Goal: Transaction & Acquisition: Purchase product/service

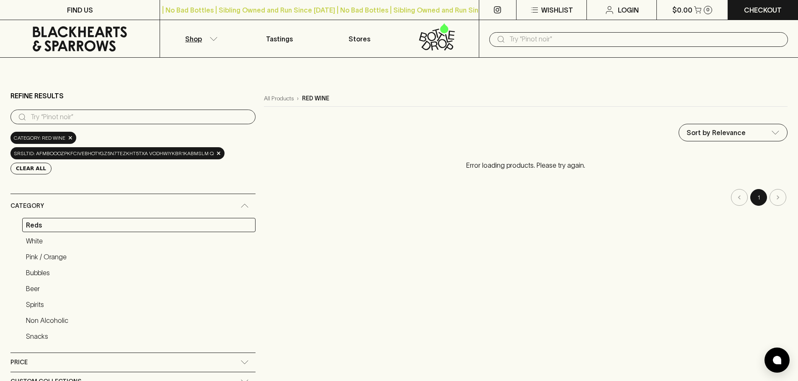
click at [551, 39] on input "text" at bounding box center [645, 39] width 272 height 13
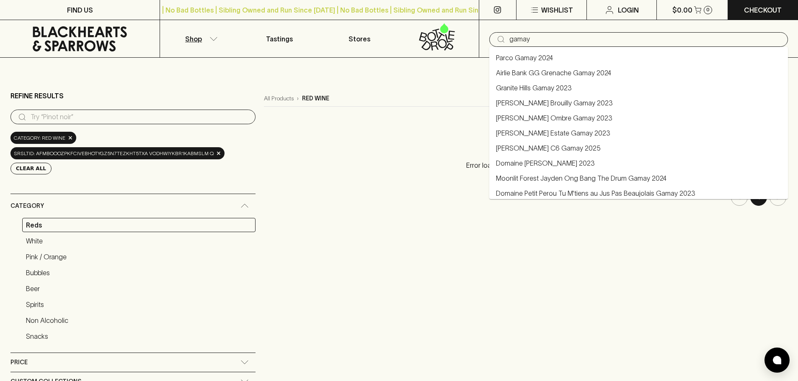
type input "gamay"
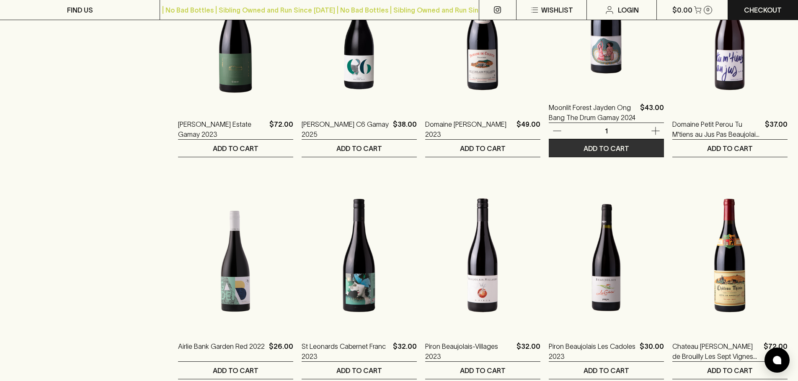
scroll to position [544, 0]
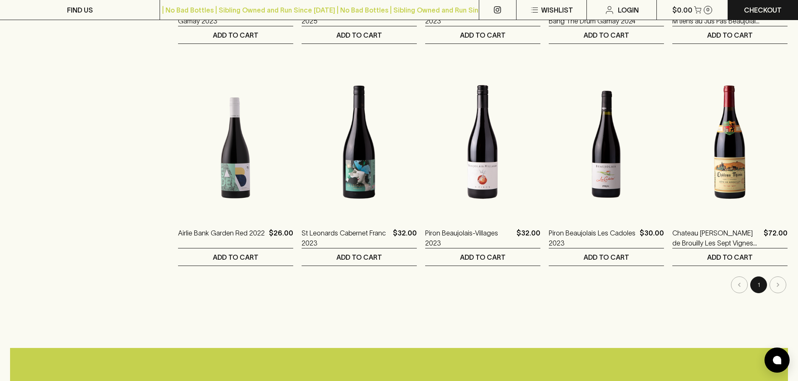
click at [772, 285] on li "pagination navigation" at bounding box center [777, 285] width 19 height 17
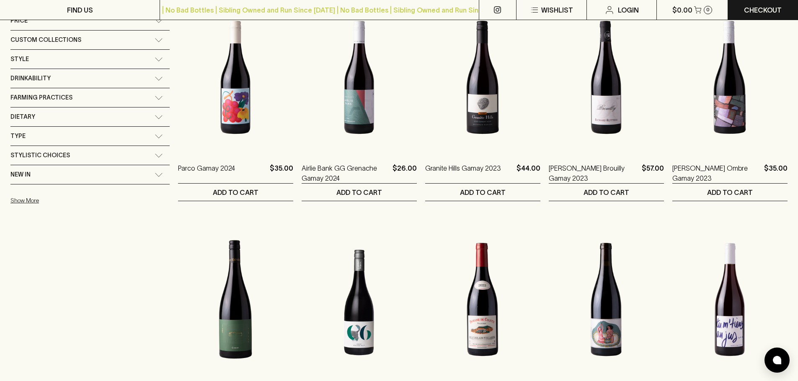
scroll to position [0, 0]
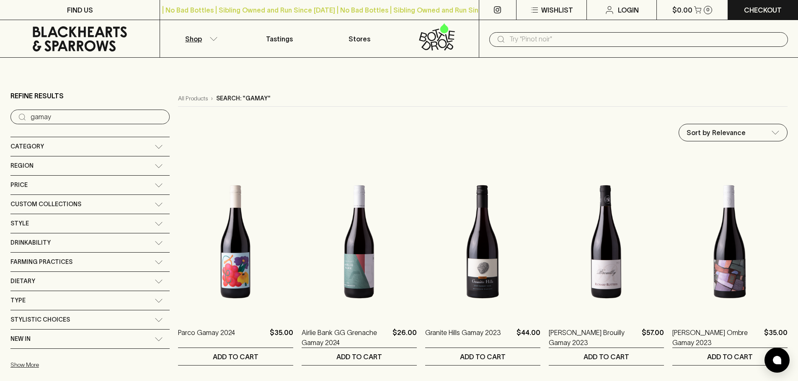
click at [570, 46] on input "text" at bounding box center [645, 39] width 272 height 13
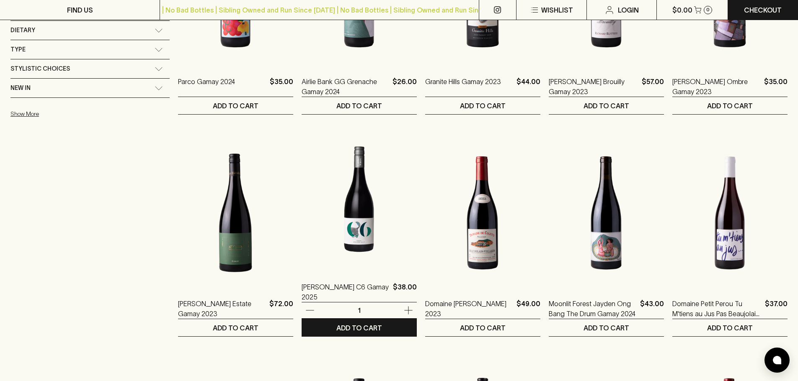
scroll to position [35, 0]
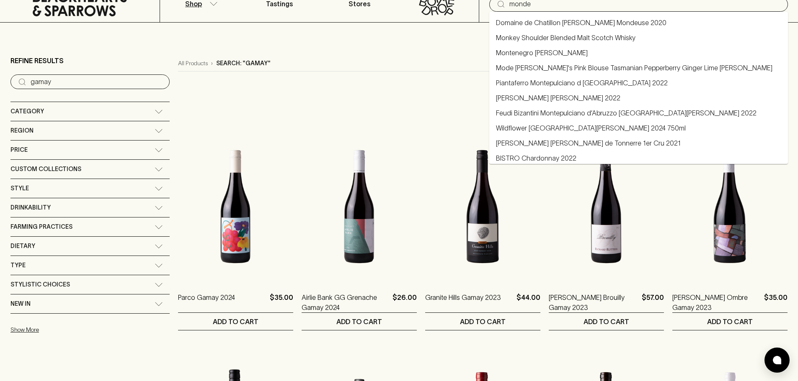
click at [534, 21] on link "Domaine de Chatillon [PERSON_NAME] Mondeuse 2020" at bounding box center [581, 23] width 170 height 10
type input "Domaine de Chatillon [PERSON_NAME] Mondeuse 2020"
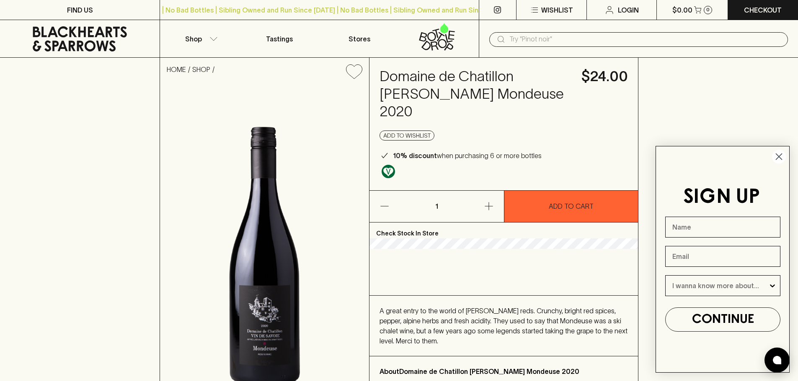
click at [529, 94] on h4 "Domaine de Chatillon [PERSON_NAME] Mondeuse 2020" at bounding box center [475, 94] width 192 height 53
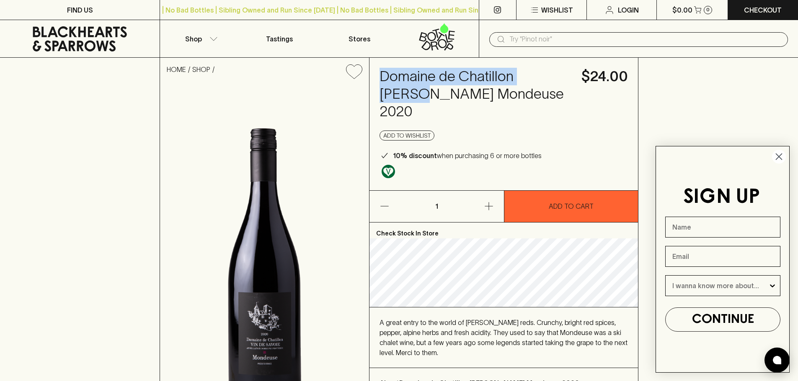
drag, startPoint x: 382, startPoint y: 77, endPoint x: 571, endPoint y: 74, distance: 189.7
click at [571, 74] on div "Domaine de Chatillon [PERSON_NAME] Mondeuse 2020 $24.00 Add to wishlist 10% dis…" at bounding box center [503, 124] width 268 height 133
copy h4 "Domaine de [GEOGRAPHIC_DATA][PERSON_NAME]"
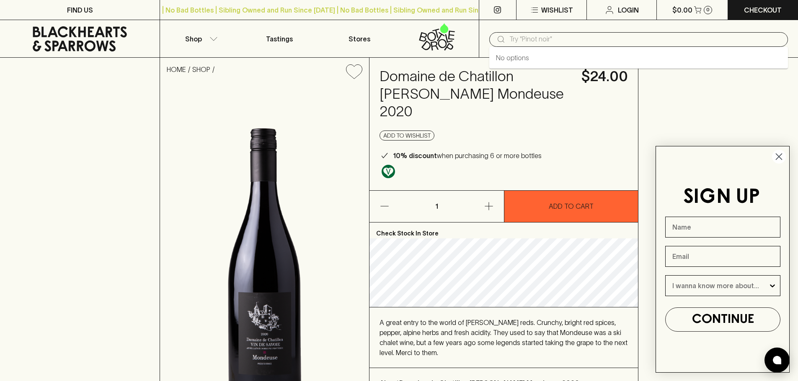
click at [600, 44] on input "text" at bounding box center [645, 39] width 272 height 13
paste input "Domaine de [GEOGRAPHIC_DATA][PERSON_NAME]"
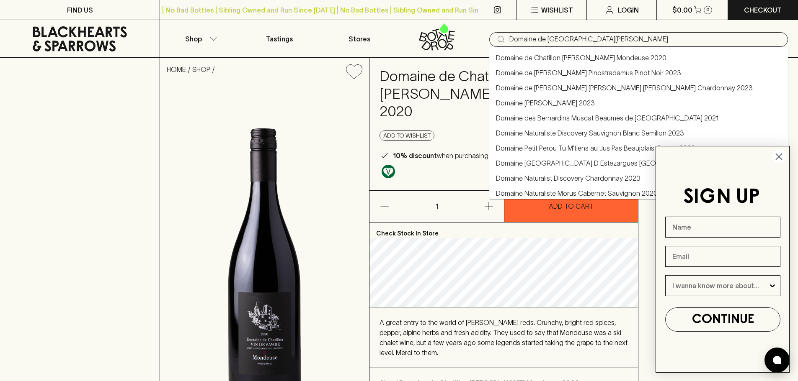
type input "Domaine de [GEOGRAPHIC_DATA][PERSON_NAME]"
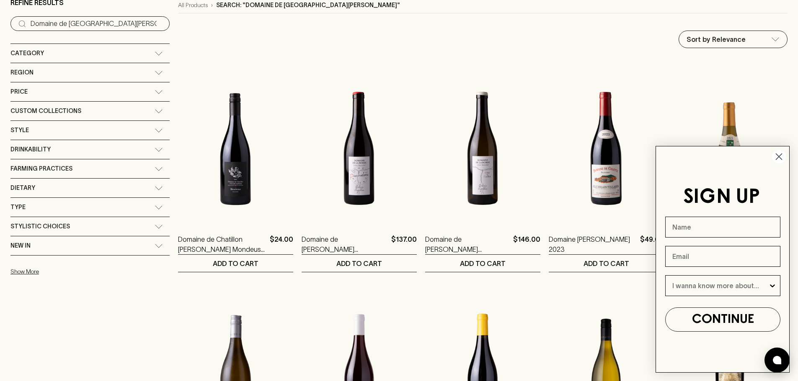
scroll to position [209, 0]
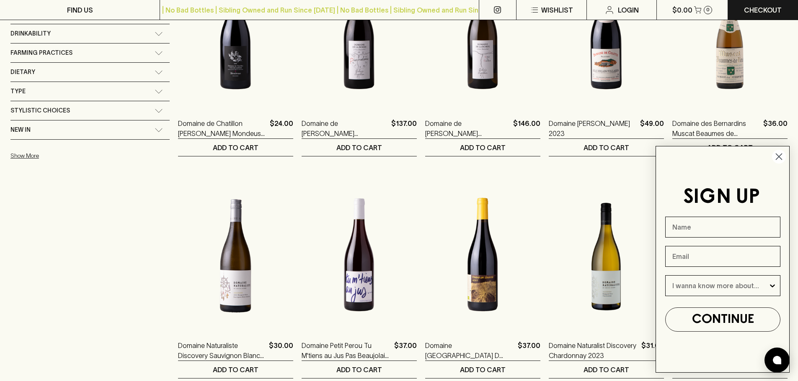
click at [779, 162] on circle "Close dialog" at bounding box center [779, 157] width 14 height 14
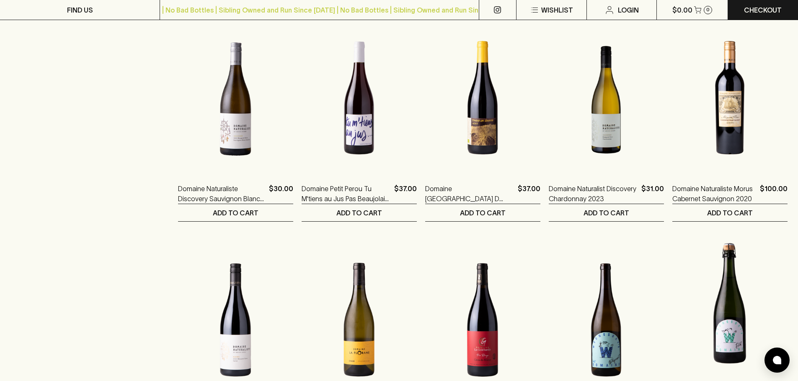
scroll to position [419, 0]
